Goal: Task Accomplishment & Management: Manage account settings

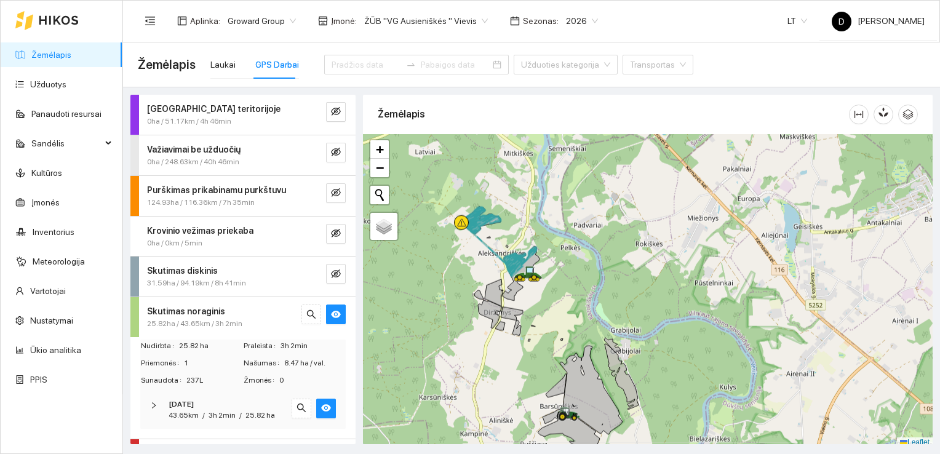
scroll to position [3, 0]
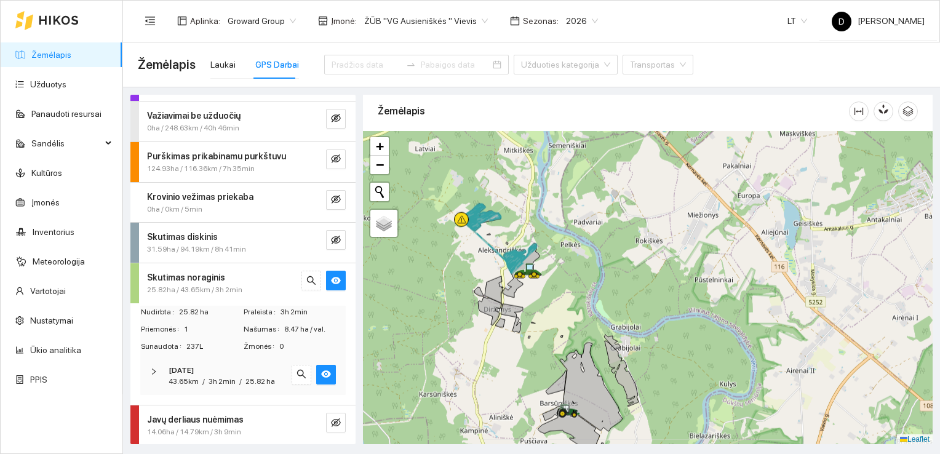
click at [538, 280] on div at bounding box center [648, 288] width 570 height 314
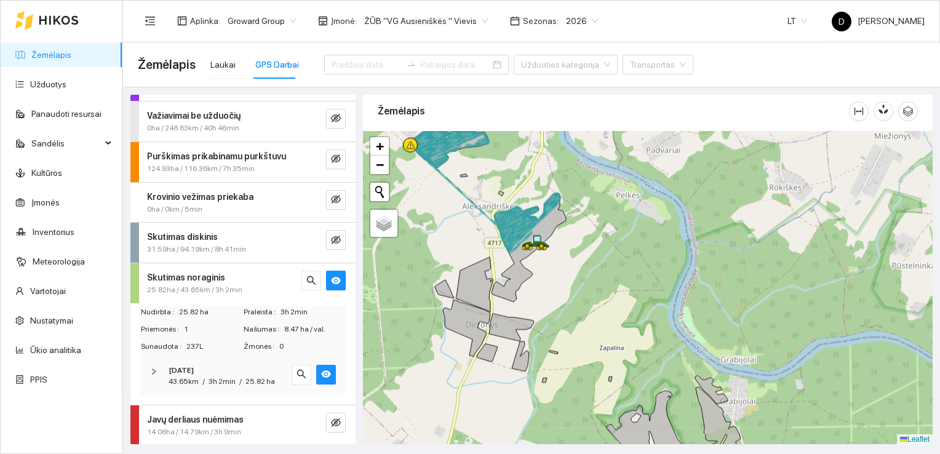
click at [696, 17] on div "Aplinka : Groward Group Įmonė : ŽŪB "VG Ausieniškės " Vievis Sezonas : 2026 LT …" at bounding box center [531, 21] width 787 height 40
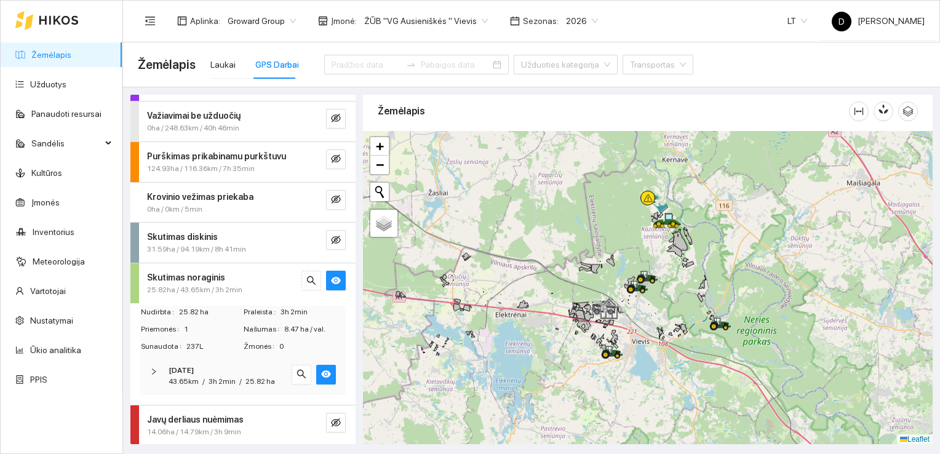
drag, startPoint x: 635, startPoint y: 404, endPoint x: 686, endPoint y: 279, distance: 135.5
click at [686, 279] on div at bounding box center [648, 288] width 570 height 314
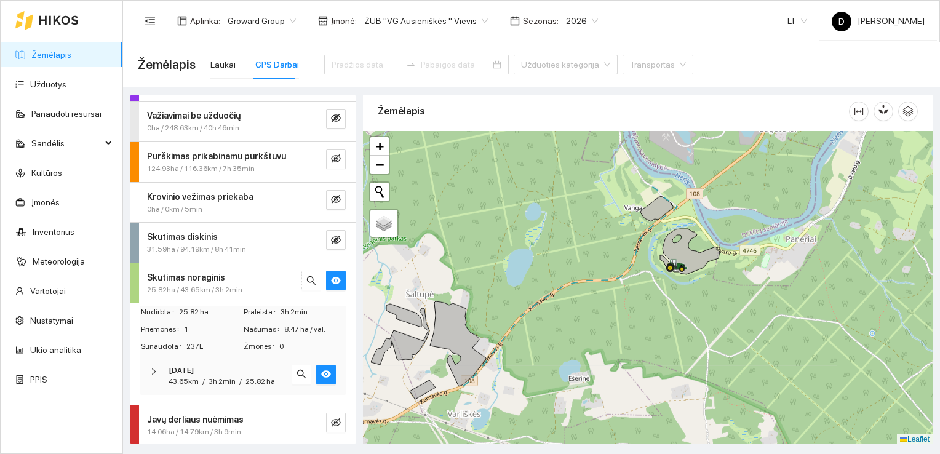
scroll to position [0, 0]
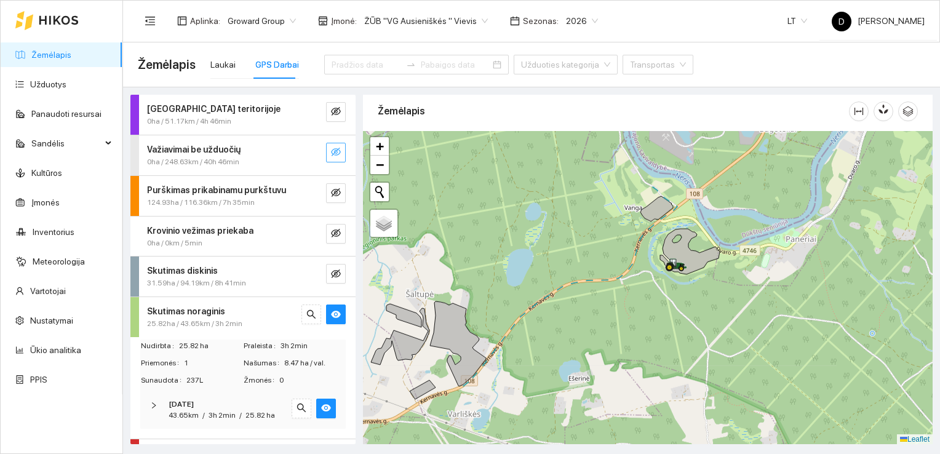
click at [331, 151] on icon "eye-invisible" at bounding box center [336, 152] width 10 height 10
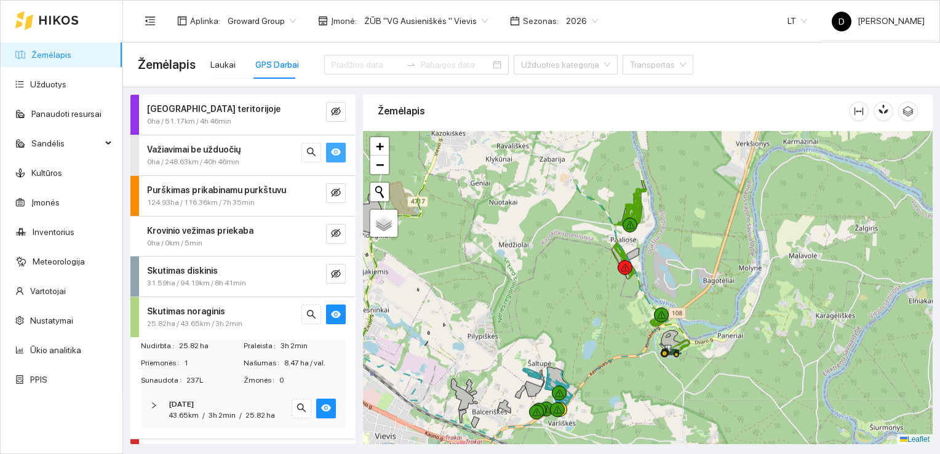
drag, startPoint x: 630, startPoint y: 226, endPoint x: 628, endPoint y: 346, distance: 120.6
click at [628, 346] on div at bounding box center [648, 288] width 570 height 314
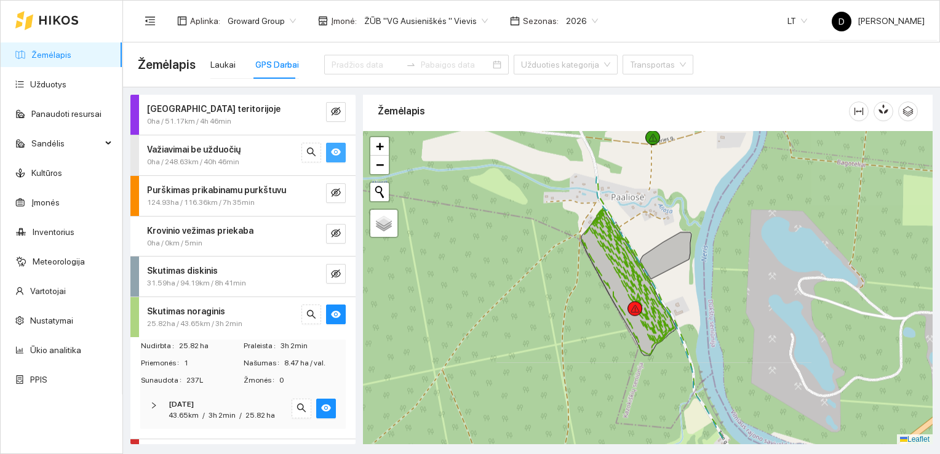
drag, startPoint x: 585, startPoint y: 261, endPoint x: 621, endPoint y: 336, distance: 83.6
click at [620, 336] on div at bounding box center [648, 288] width 570 height 314
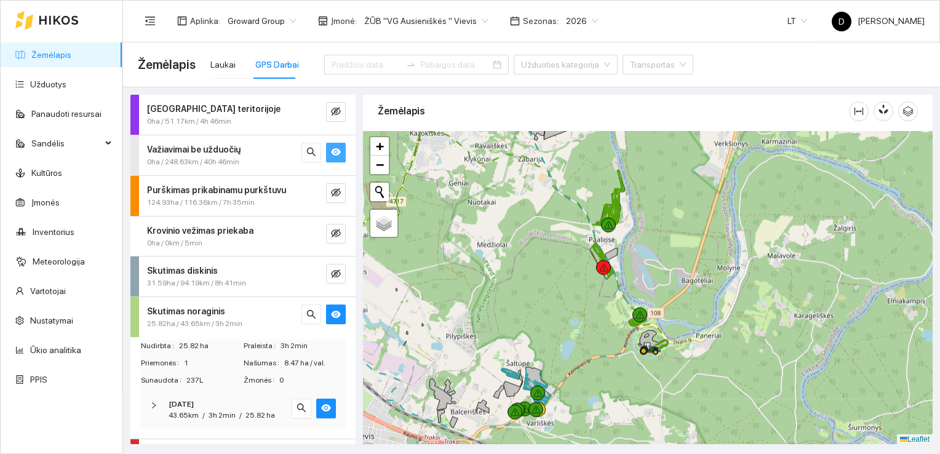
drag, startPoint x: 646, startPoint y: 357, endPoint x: 592, endPoint y: 310, distance: 71.0
click at [592, 310] on div at bounding box center [648, 288] width 570 height 314
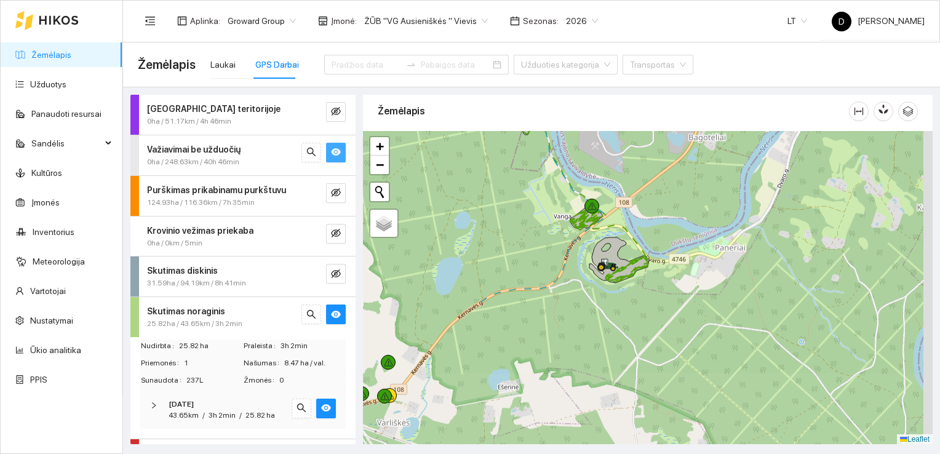
drag, startPoint x: 605, startPoint y: 396, endPoint x: 508, endPoint y: 227, distance: 195.1
click at [508, 227] on div at bounding box center [648, 288] width 570 height 314
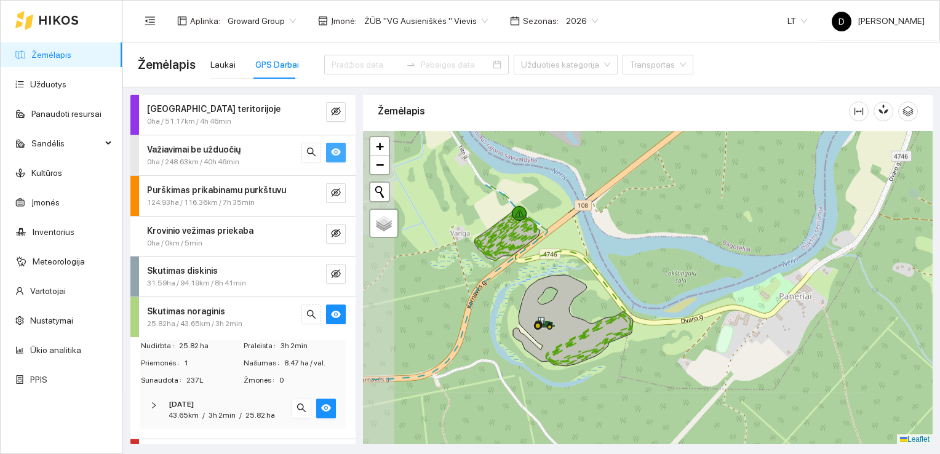
drag, startPoint x: 535, startPoint y: 261, endPoint x: 596, endPoint y: 347, distance: 105.5
click at [596, 347] on icon at bounding box center [573, 320] width 120 height 91
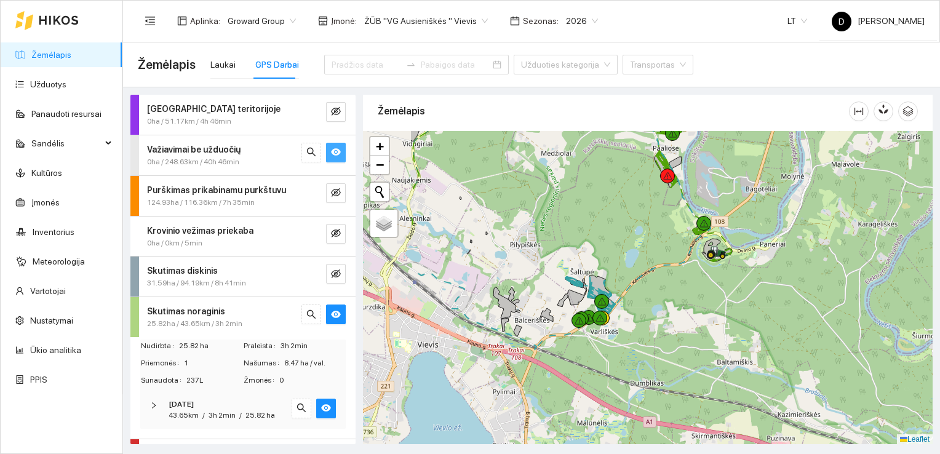
drag, startPoint x: 530, startPoint y: 355, endPoint x: 635, endPoint y: 250, distance: 148.7
click at [635, 250] on div at bounding box center [648, 288] width 570 height 314
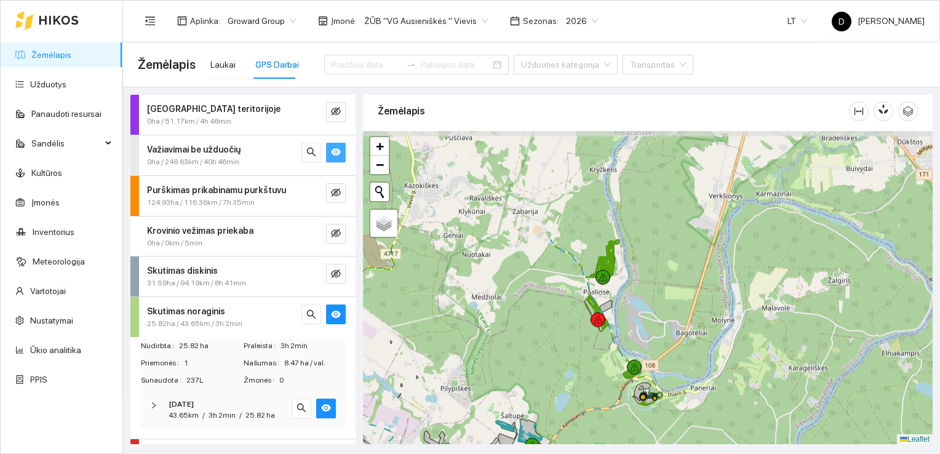
drag, startPoint x: 580, startPoint y: 204, endPoint x: 560, endPoint y: 343, distance: 141.0
click at [560, 343] on div at bounding box center [648, 288] width 570 height 314
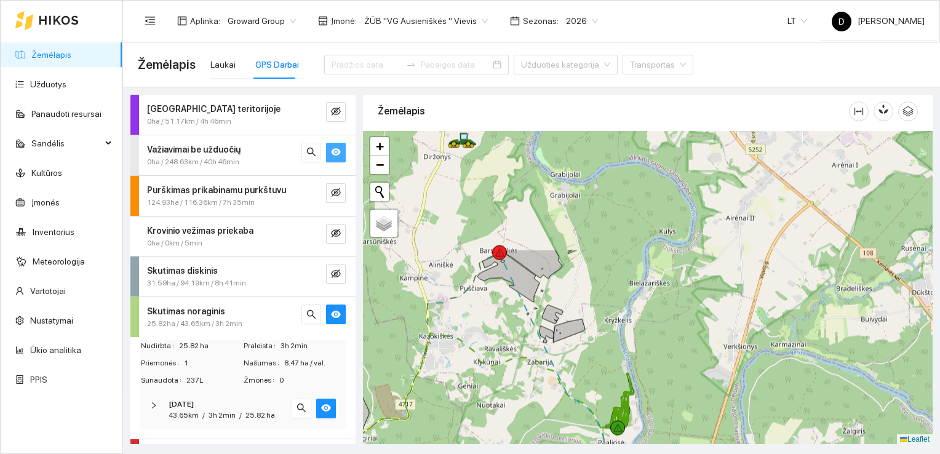
drag, startPoint x: 517, startPoint y: 279, endPoint x: 538, endPoint y: 426, distance: 148.5
click at [537, 428] on div at bounding box center [648, 288] width 570 height 314
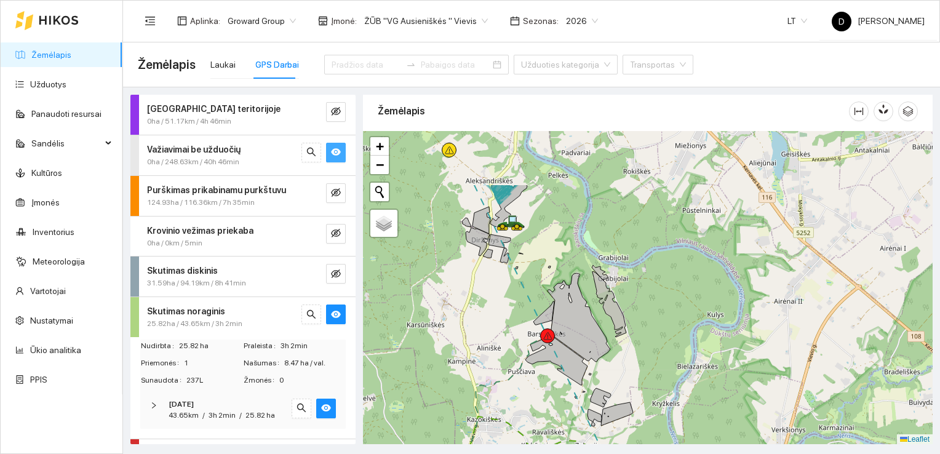
drag, startPoint x: 503, startPoint y: 332, endPoint x: 553, endPoint y: 424, distance: 105.4
click at [553, 424] on div at bounding box center [648, 288] width 570 height 314
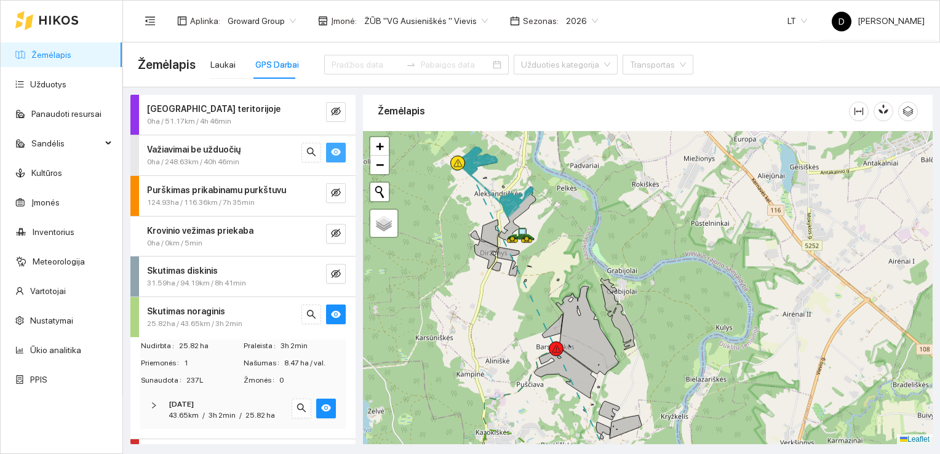
click at [331, 154] on icon "eye" at bounding box center [336, 151] width 10 height 7
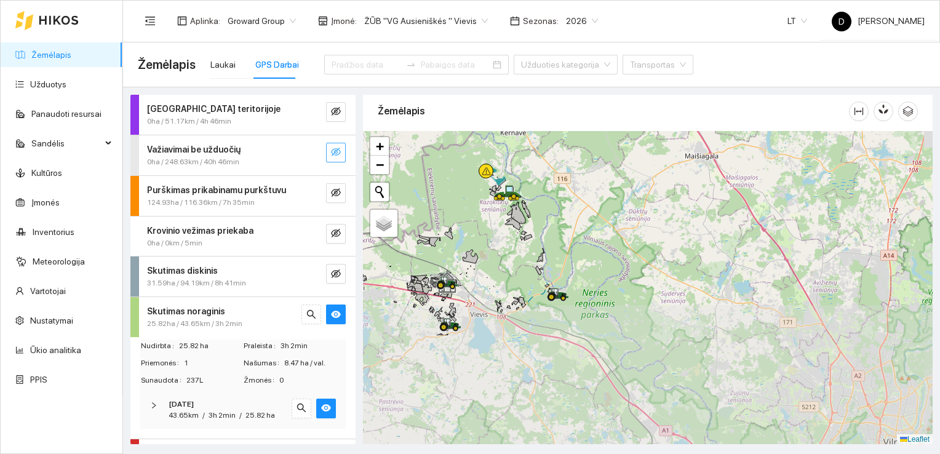
drag, startPoint x: 484, startPoint y: 391, endPoint x: 496, endPoint y: 252, distance: 140.2
click at [496, 252] on div at bounding box center [648, 288] width 570 height 314
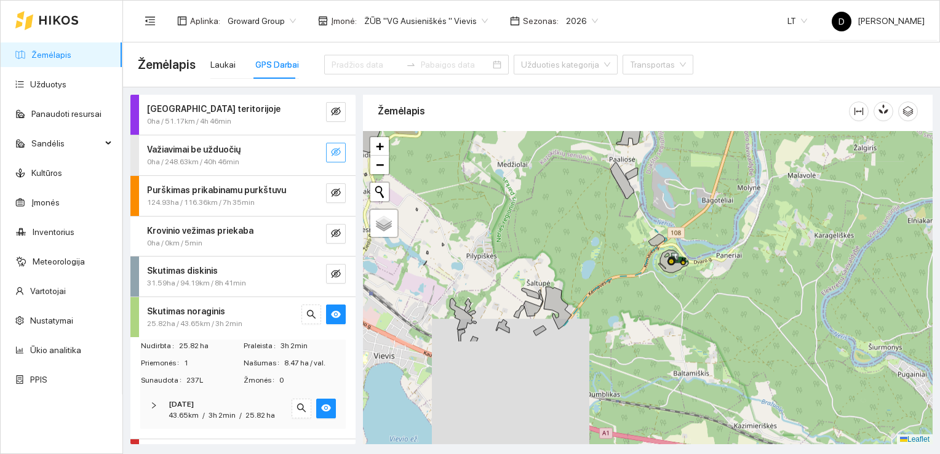
drag, startPoint x: 582, startPoint y: 400, endPoint x: 554, endPoint y: 264, distance: 138.1
click at [554, 264] on div at bounding box center [648, 288] width 570 height 314
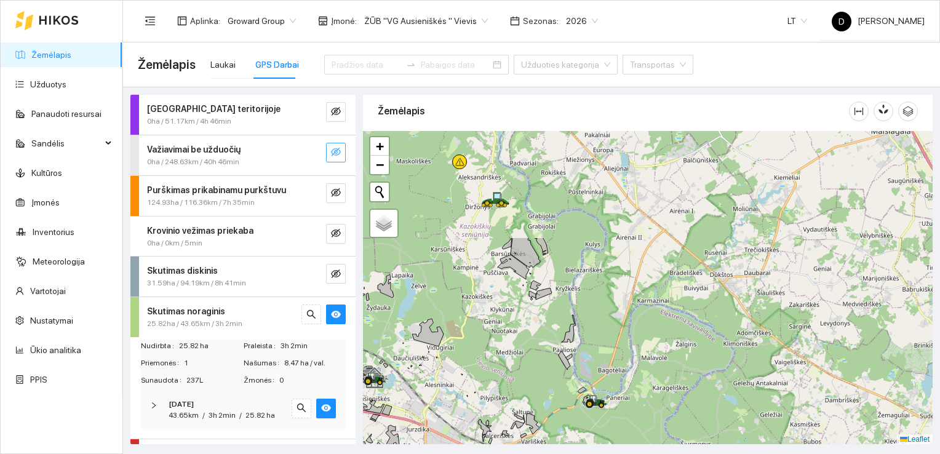
drag, startPoint x: 549, startPoint y: 210, endPoint x: 525, endPoint y: 348, distance: 140.3
click at [525, 348] on div at bounding box center [648, 288] width 570 height 314
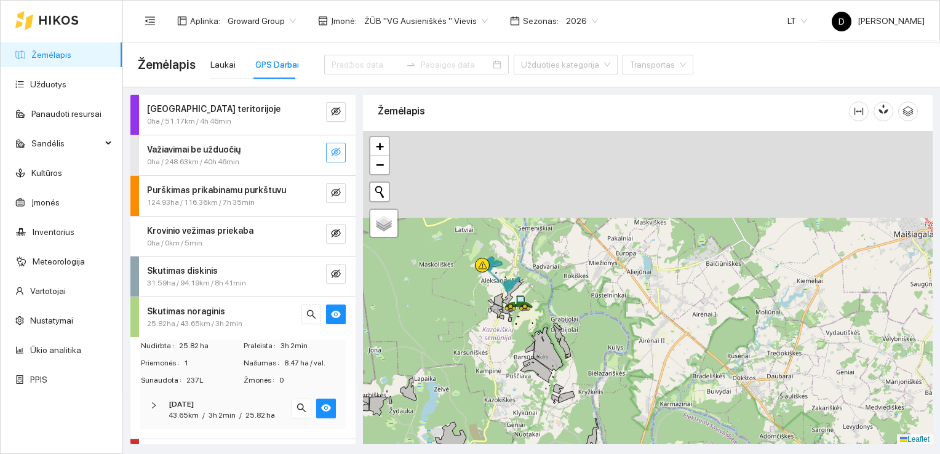
drag, startPoint x: 494, startPoint y: 238, endPoint x: 522, endPoint y: 351, distance: 116.5
click at [522, 351] on div at bounding box center [648, 288] width 570 height 314
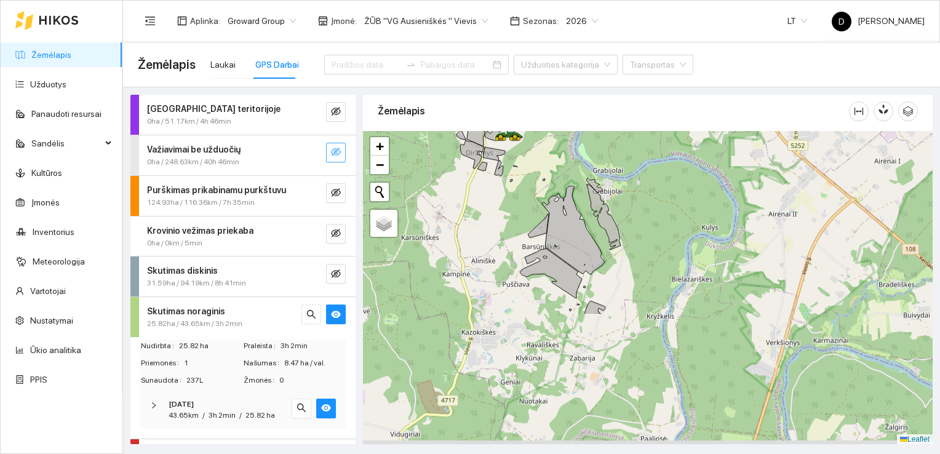
drag, startPoint x: 504, startPoint y: 402, endPoint x: 490, endPoint y: 208, distance: 194.9
click at [488, 210] on div at bounding box center [648, 288] width 570 height 314
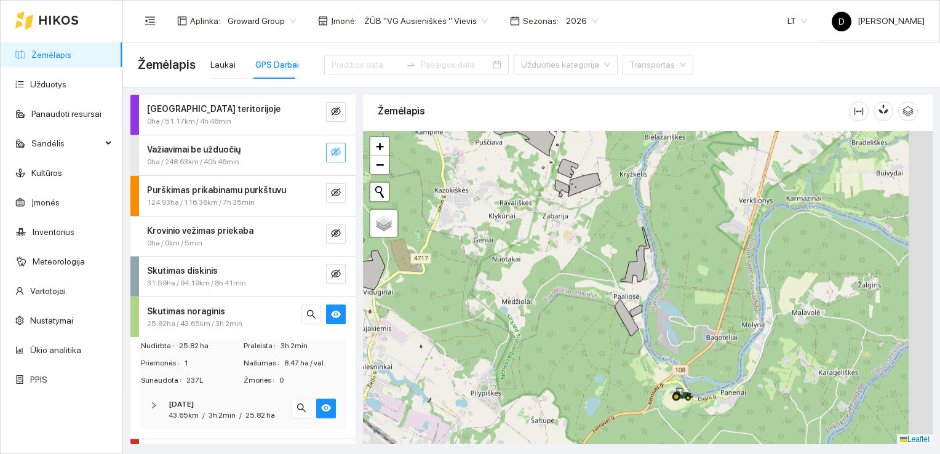
drag, startPoint x: 583, startPoint y: 351, endPoint x: 526, endPoint y: 199, distance: 162.1
click at [526, 199] on div at bounding box center [648, 288] width 570 height 314
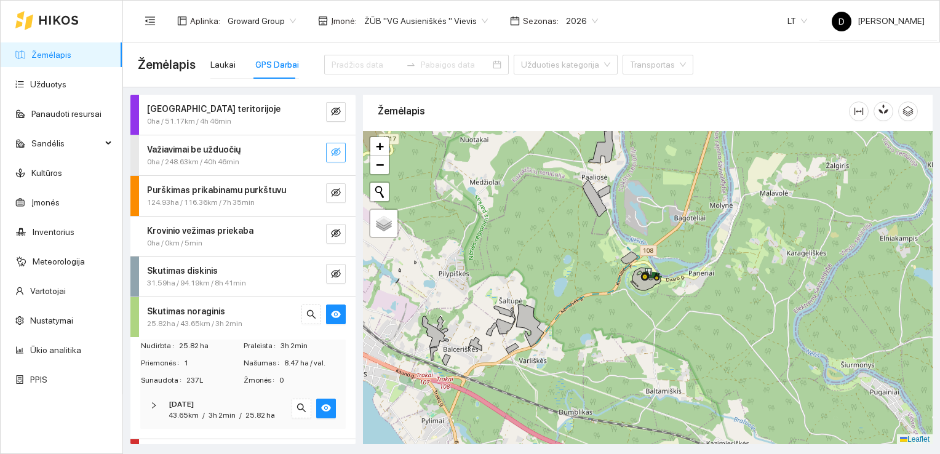
drag, startPoint x: 582, startPoint y: 324, endPoint x: 571, endPoint y: 246, distance: 78.4
click at [571, 246] on div at bounding box center [648, 288] width 570 height 314
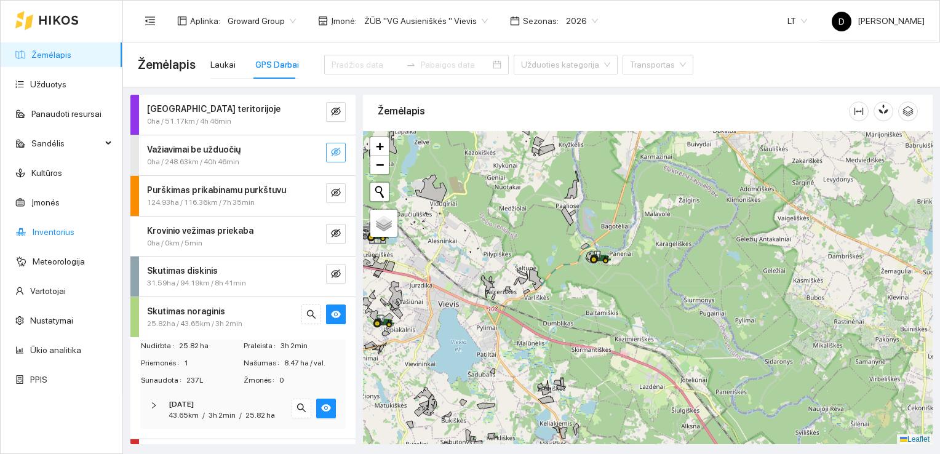
click at [44, 229] on link "Inventorius" at bounding box center [54, 232] width 42 height 10
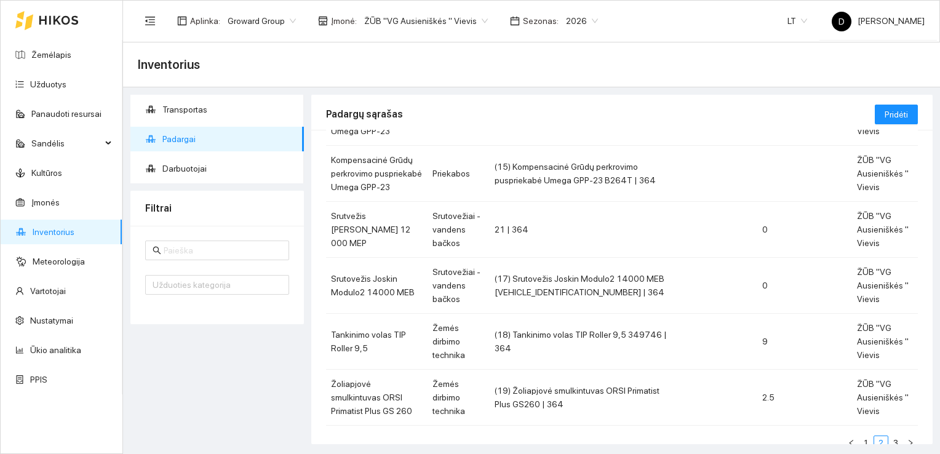
scroll to position [371, 0]
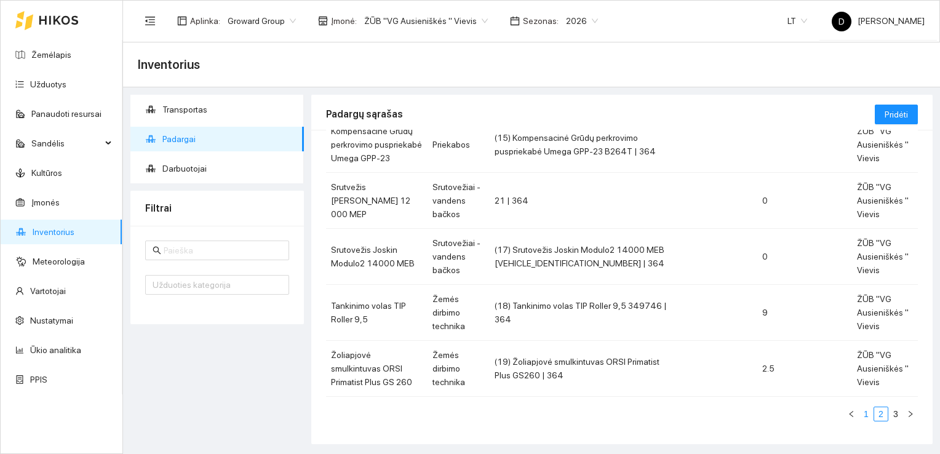
click at [859, 412] on link "1" at bounding box center [866, 414] width 14 height 14
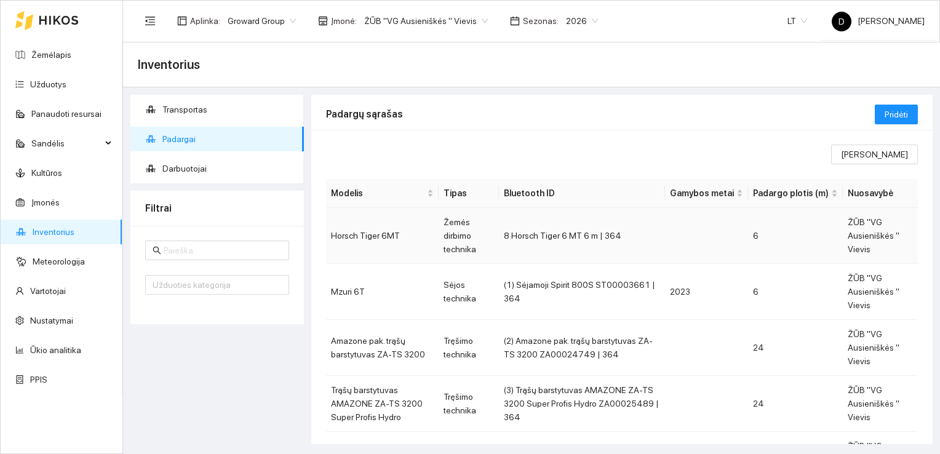
click at [381, 231] on td "Horsch Tiger 6MT" at bounding box center [382, 236] width 113 height 56
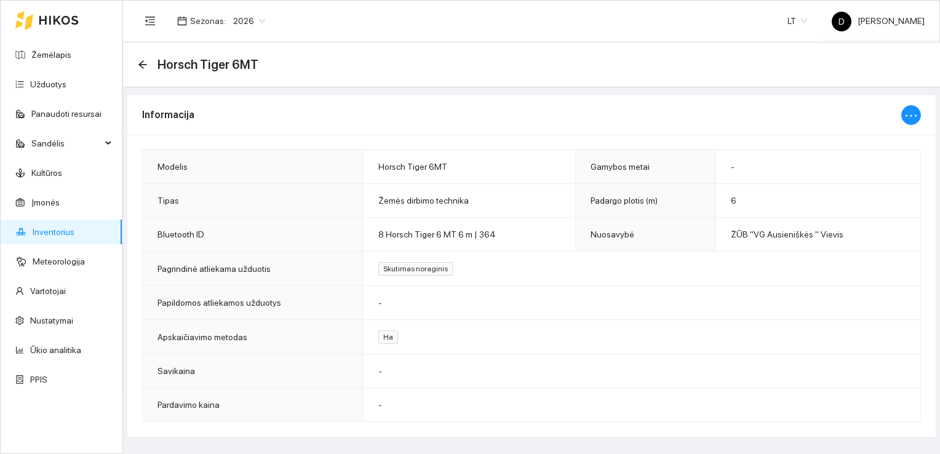
click at [386, 303] on td "-" at bounding box center [641, 303] width 557 height 34
click at [379, 302] on span "-" at bounding box center [380, 303] width 4 height 10
click at [426, 270] on span "Skutimas noraginis" at bounding box center [415, 269] width 74 height 14
click at [907, 117] on icon "ellipsis" at bounding box center [910, 115] width 15 height 15
click at [895, 140] on span "Keisti informaciją" at bounding box center [884, 139] width 63 height 14
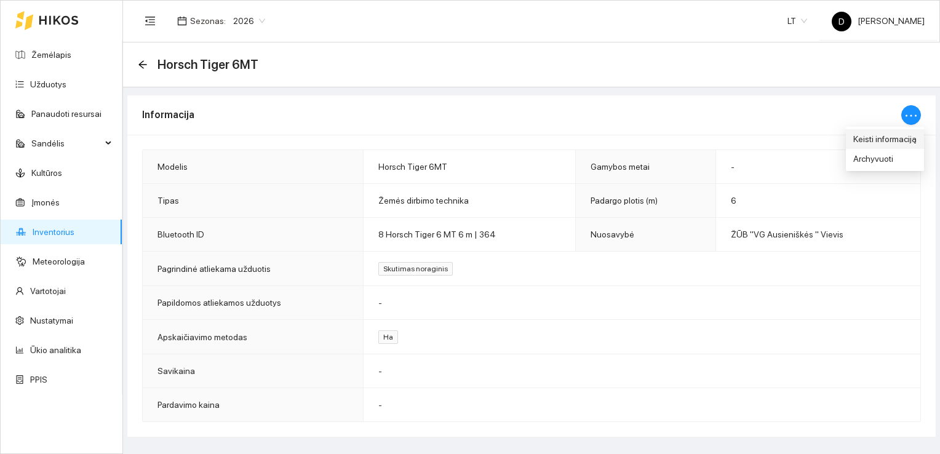
type input "Horsch Tiger 6MT"
type input "6"
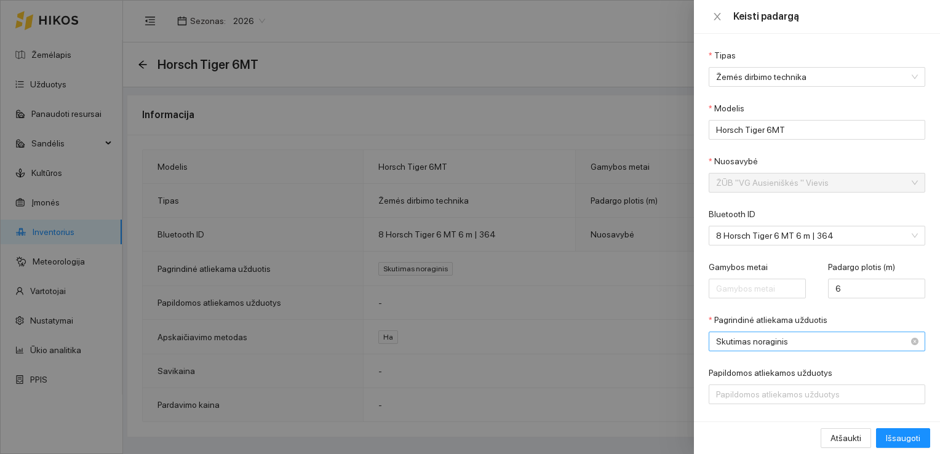
click at [779, 343] on span "Skutimas noraginis" at bounding box center [808, 341] width 185 height 18
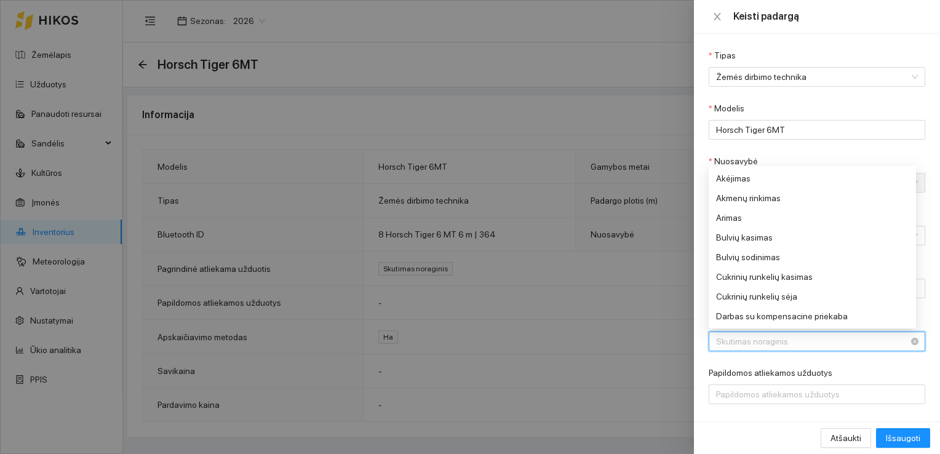
scroll to position [472, 0]
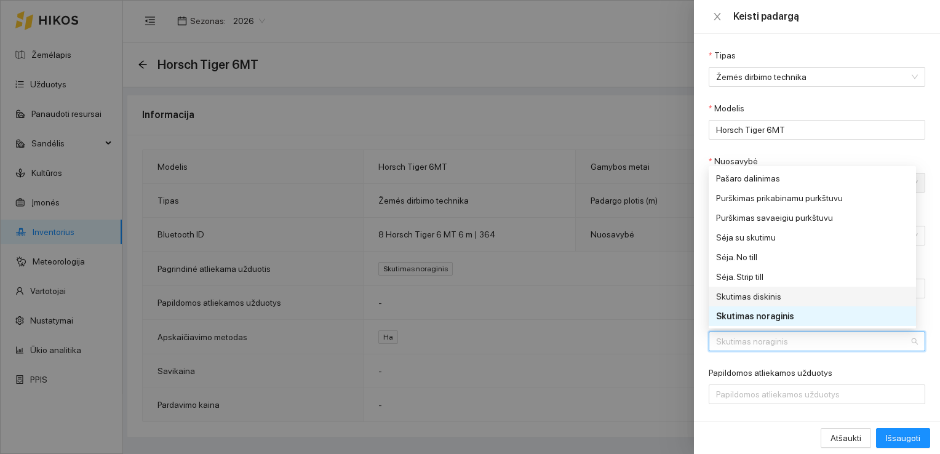
click at [765, 296] on div "Skutimas diskinis" at bounding box center [808, 297] width 185 height 14
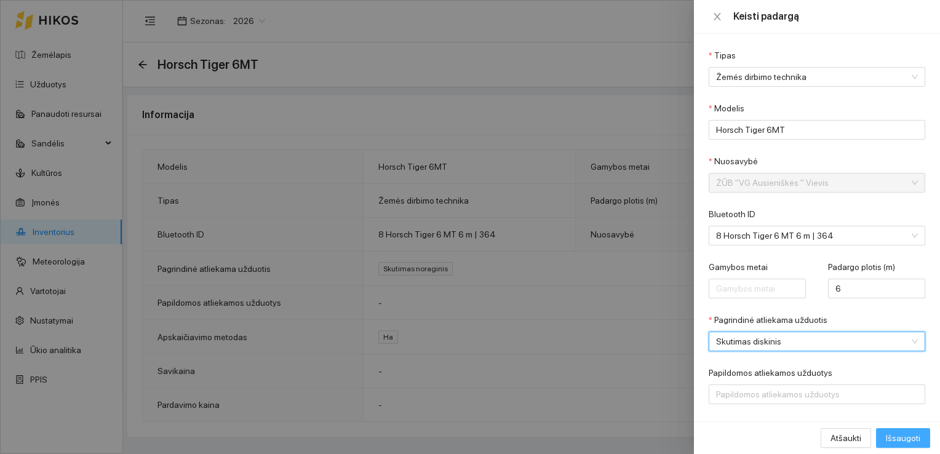
click at [886, 439] on button "Išsaugoti" at bounding box center [903, 438] width 54 height 20
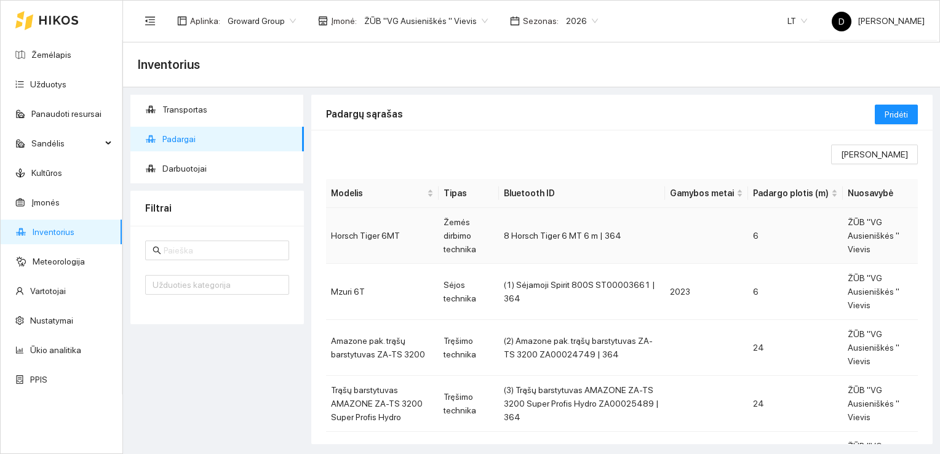
click at [605, 232] on td "8 Horsch Tiger 6 MT 6 m | 364" at bounding box center [582, 236] width 166 height 56
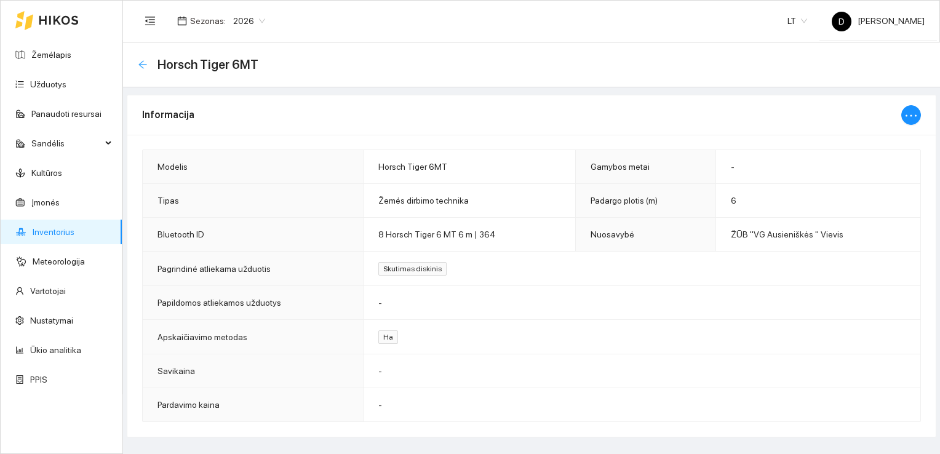
click at [147, 68] on icon "arrow-left" at bounding box center [143, 65] width 10 height 10
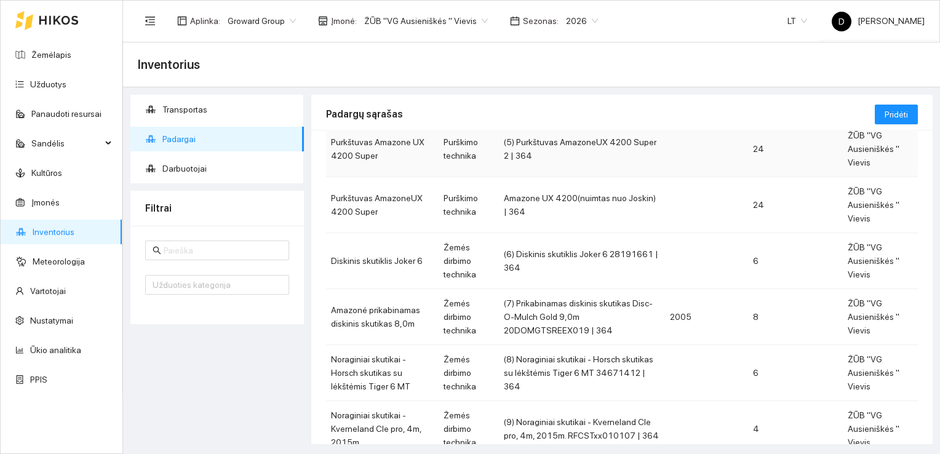
scroll to position [371, 0]
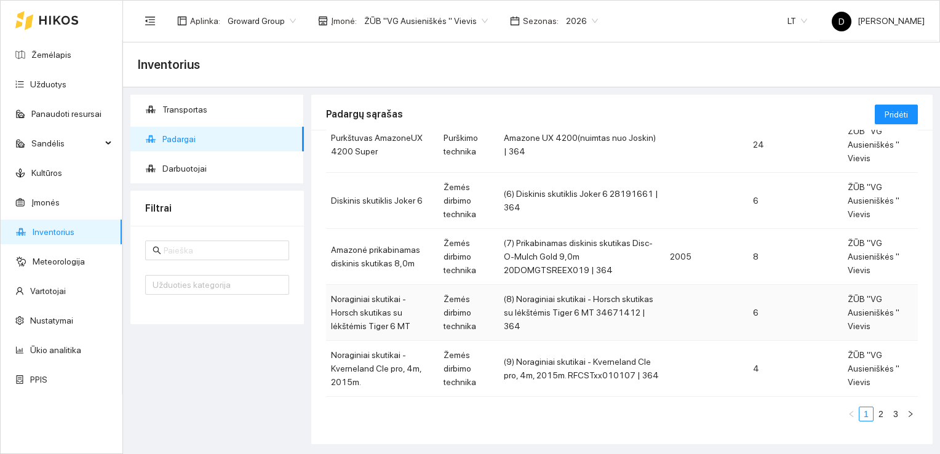
click at [371, 305] on td "Noraginiai skutikai - Horsch skutikas su lėkštėmis Tiger 6 MT" at bounding box center [382, 313] width 113 height 56
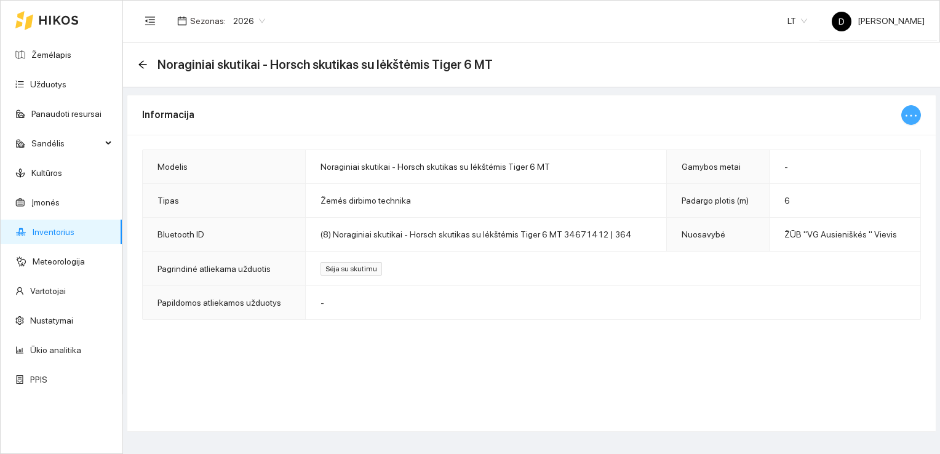
click at [910, 116] on icon "ellipsis" at bounding box center [910, 115] width 15 height 15
click at [900, 139] on span "Keisti informaciją" at bounding box center [884, 139] width 63 height 14
type input "Noraginiai skutikai - Horsch skutikas su lėkštėmis Tiger 6 MT"
type input "6"
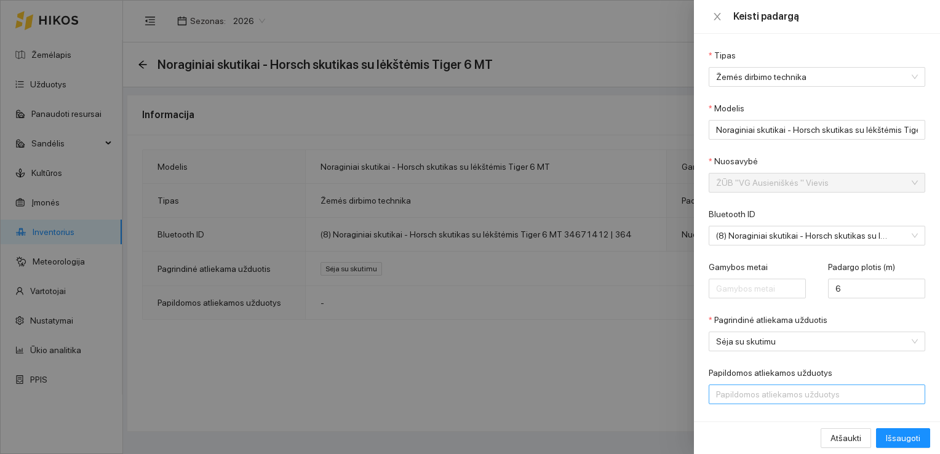
click at [790, 397] on div at bounding box center [811, 394] width 198 height 15
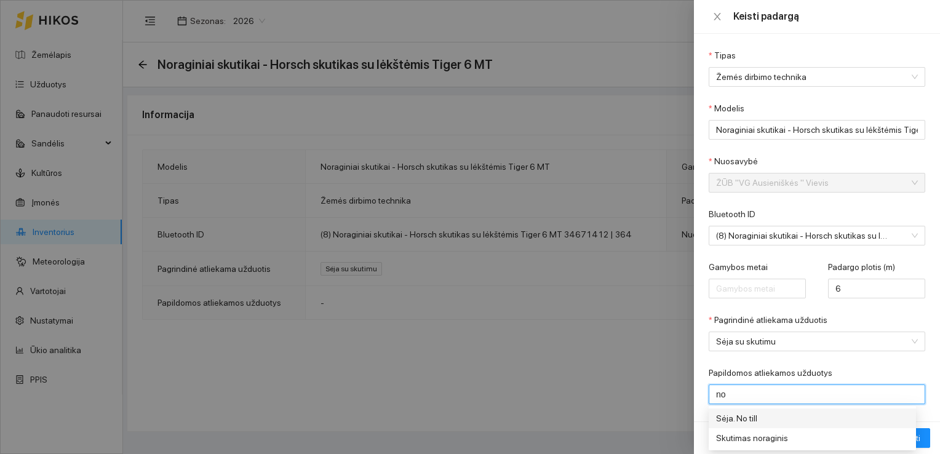
type input "n"
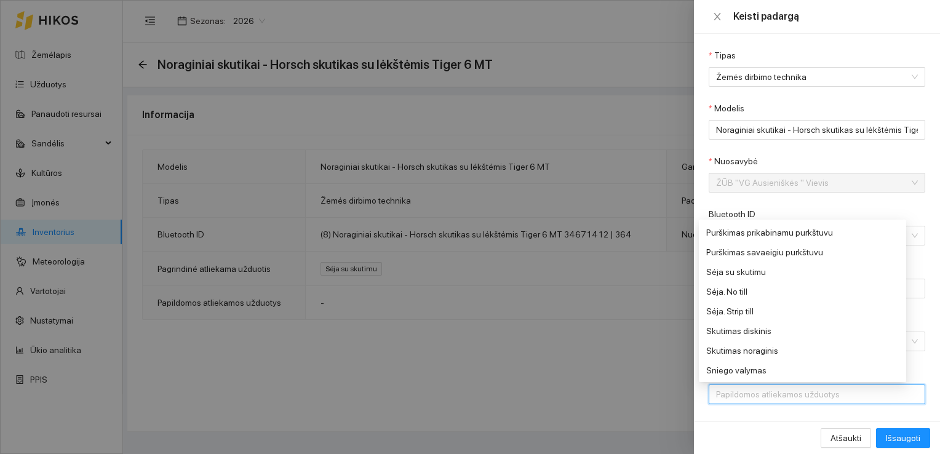
scroll to position [492, 0]
click at [758, 351] on div "Skutimas noraginis" at bounding box center [798, 350] width 185 height 14
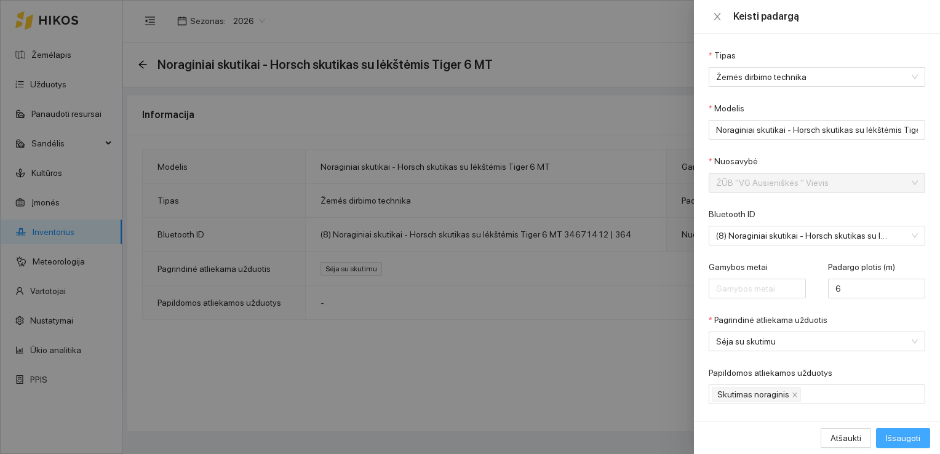
click at [905, 441] on span "Išsaugoti" at bounding box center [903, 438] width 34 height 14
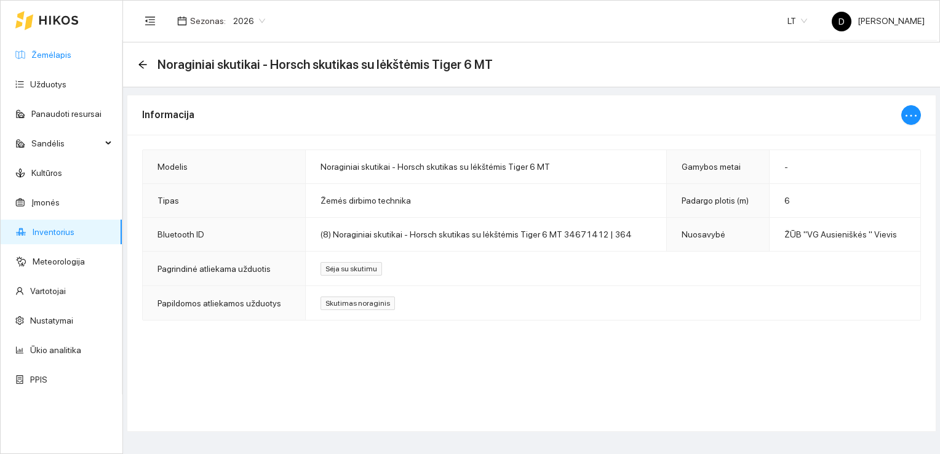
click at [46, 57] on link "Žemėlapis" at bounding box center [51, 55] width 40 height 10
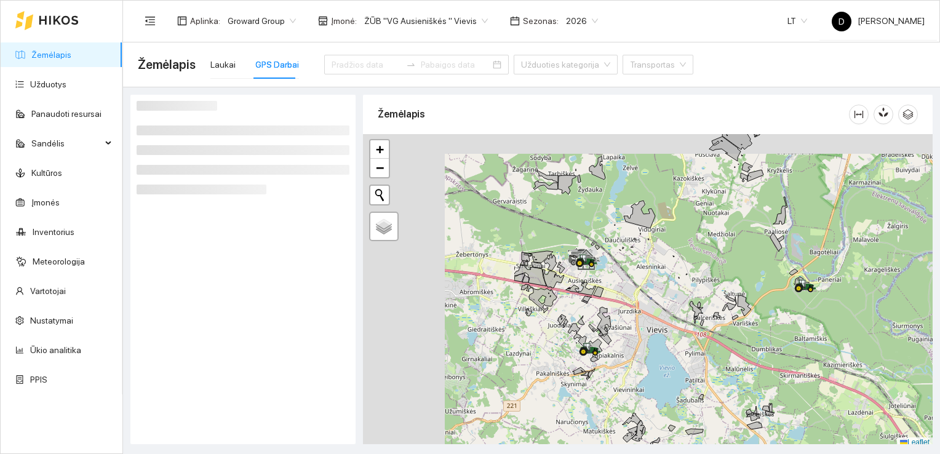
click at [647, 266] on div at bounding box center [648, 291] width 570 height 314
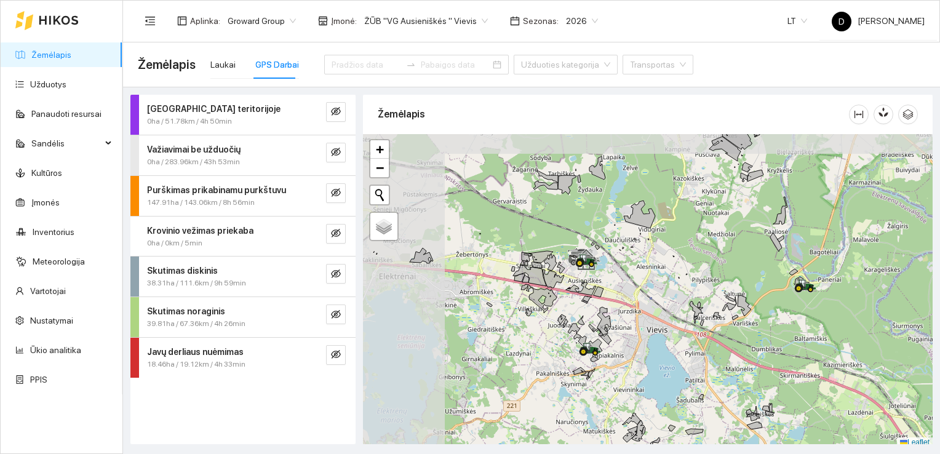
scroll to position [3, 0]
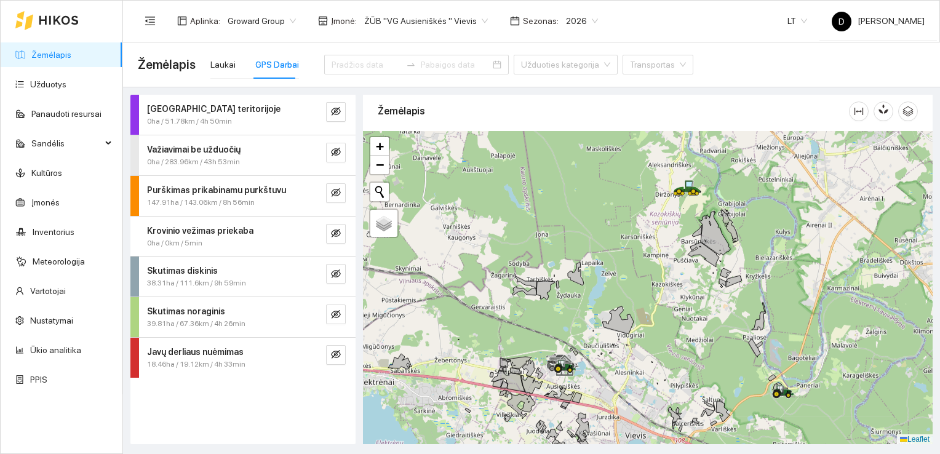
drag, startPoint x: 736, startPoint y: 274, endPoint x: 755, endPoint y: 424, distance: 151.3
click at [755, 424] on div at bounding box center [648, 288] width 570 height 314
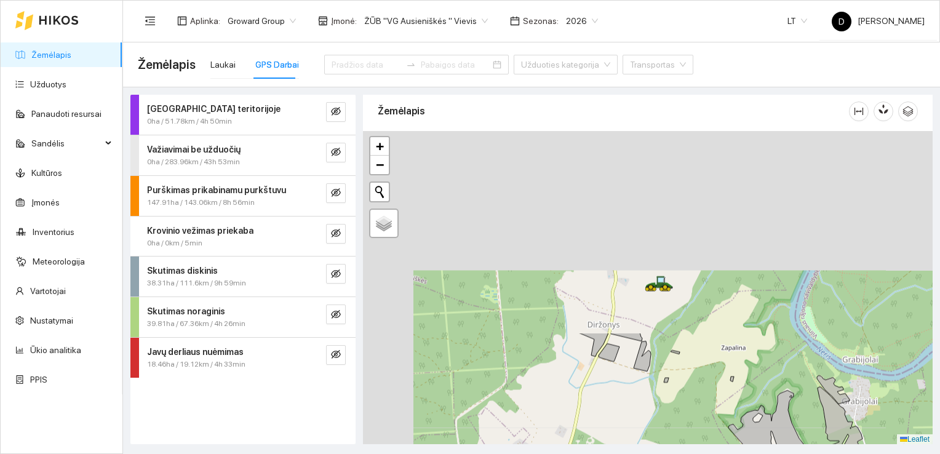
drag, startPoint x: 592, startPoint y: 178, endPoint x: 669, endPoint y: 434, distance: 267.3
click at [669, 434] on div at bounding box center [648, 288] width 570 height 314
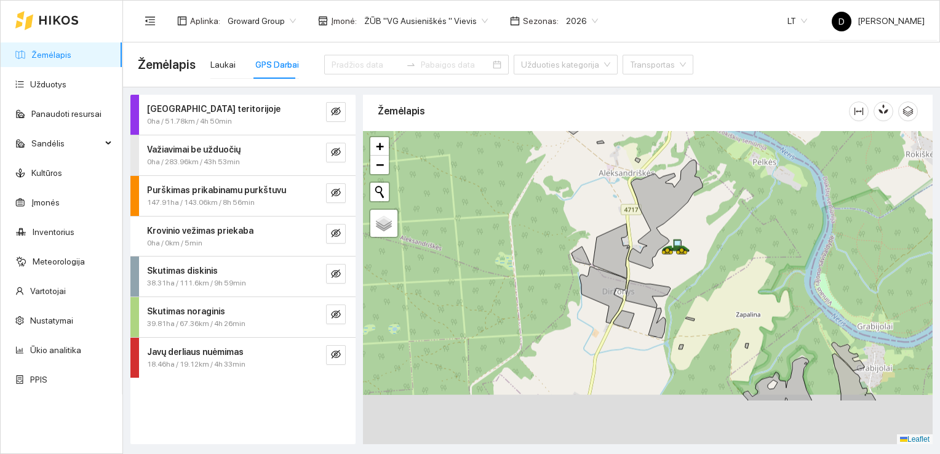
drag, startPoint x: 635, startPoint y: 390, endPoint x: 652, endPoint y: 295, distance: 96.9
click at [652, 295] on div at bounding box center [648, 288] width 570 height 314
